Goal: Task Accomplishment & Management: Complete application form

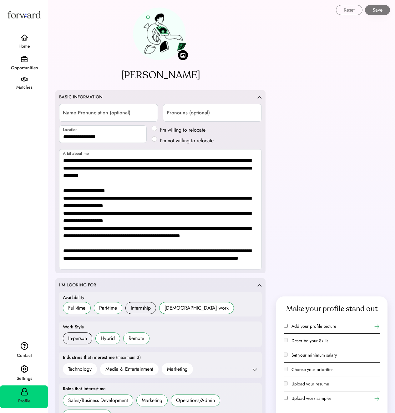
select select "*******"
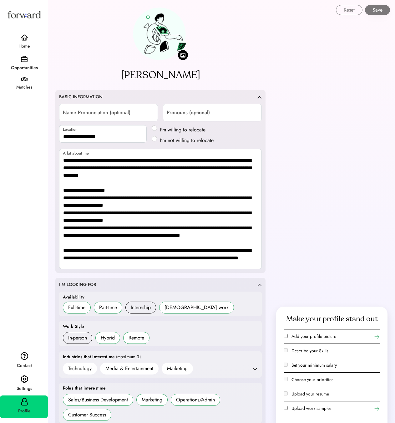
click at [28, 61] on div "Opportunities" at bounding box center [24, 64] width 48 height 22
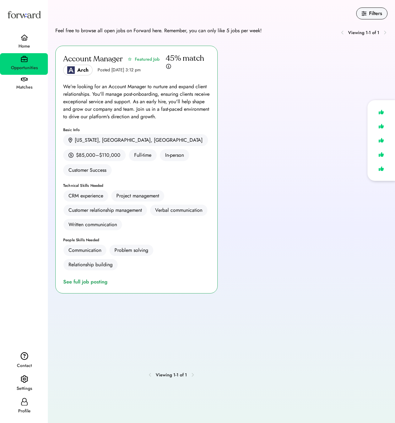
click at [23, 83] on div "Matches" at bounding box center [24, 87] width 47 height 11
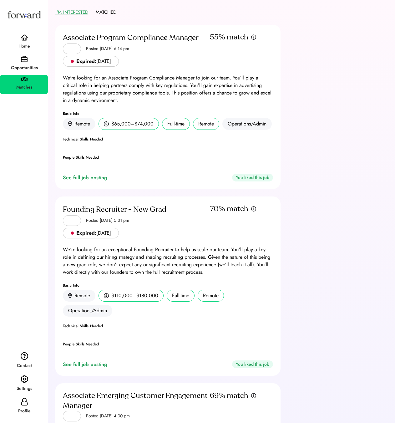
click at [24, 64] on div "Opportunities" at bounding box center [24, 68] width 47 height 8
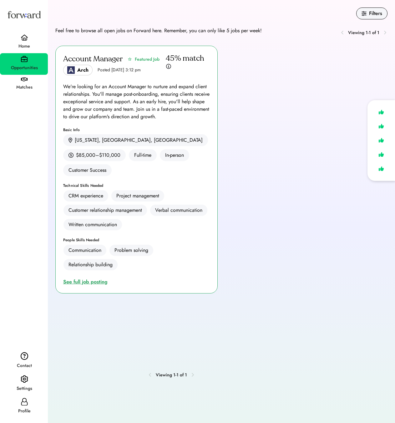
click at [90, 278] on div "See full job posting" at bounding box center [86, 282] width 47 height 8
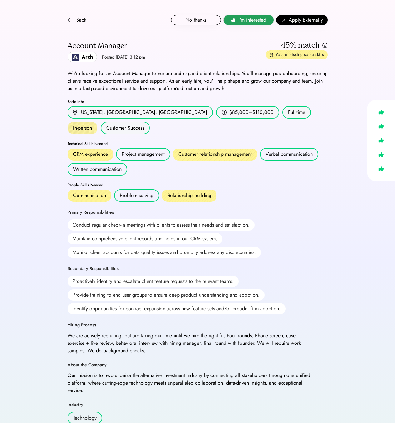
click at [255, 21] on span "I'm interested" at bounding box center [253, 20] width 28 height 8
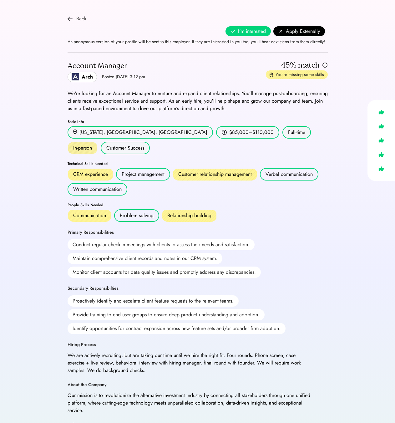
click at [69, 17] on img at bounding box center [70, 18] width 5 height 5
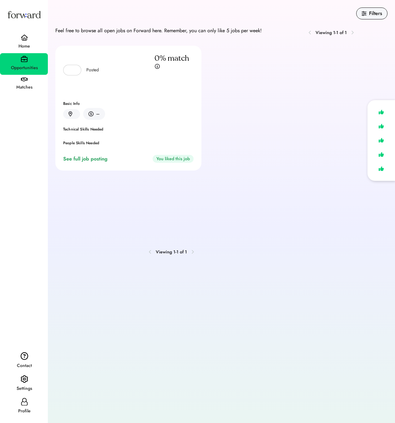
click at [21, 41] on img at bounding box center [25, 37] width 8 height 6
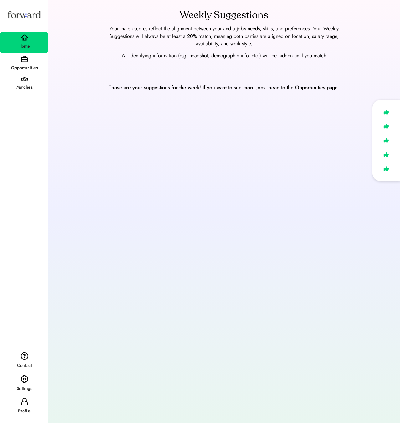
click at [33, 87] on div "Matches" at bounding box center [24, 88] width 47 height 8
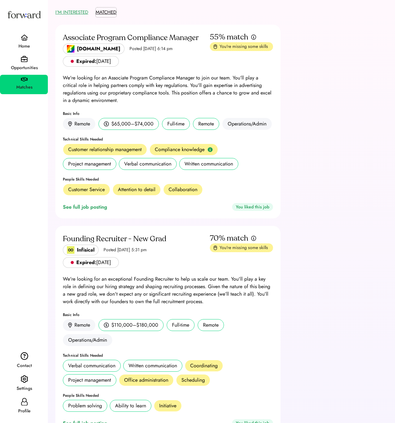
click at [110, 12] on button "MATCHED" at bounding box center [106, 13] width 21 height 10
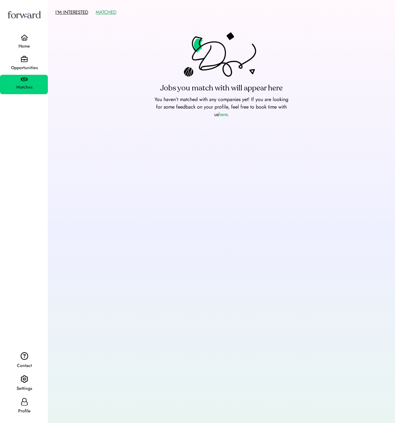
drag, startPoint x: 75, startPoint y: 12, endPoint x: 34, endPoint y: 33, distance: 45.9
click at [75, 13] on button "I'M INTERESTED" at bounding box center [71, 13] width 33 height 10
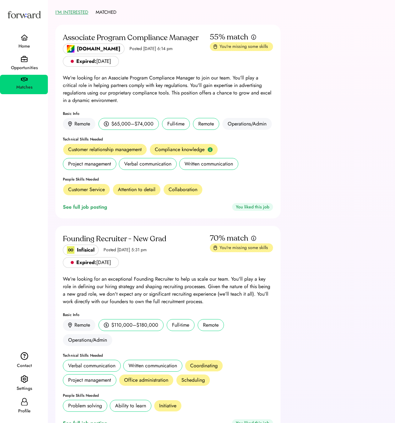
click at [27, 38] on img at bounding box center [25, 37] width 8 height 6
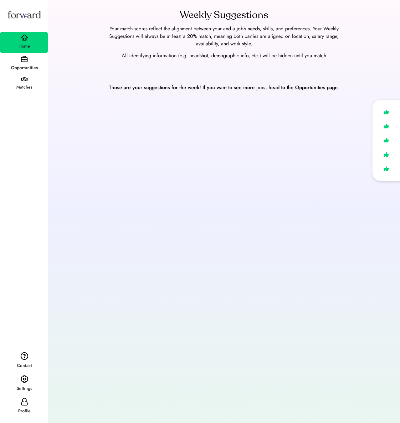
click at [25, 83] on div "Matches" at bounding box center [24, 87] width 47 height 11
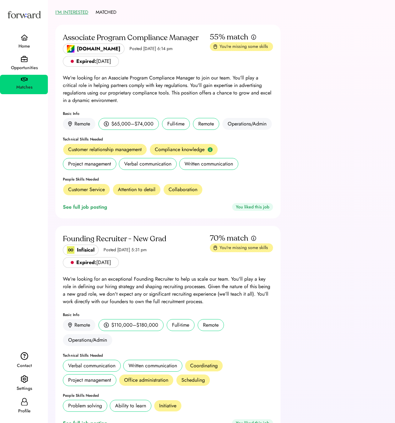
click at [28, 65] on div "Opportunities" at bounding box center [24, 68] width 47 height 8
